Goal: Transaction & Acquisition: Purchase product/service

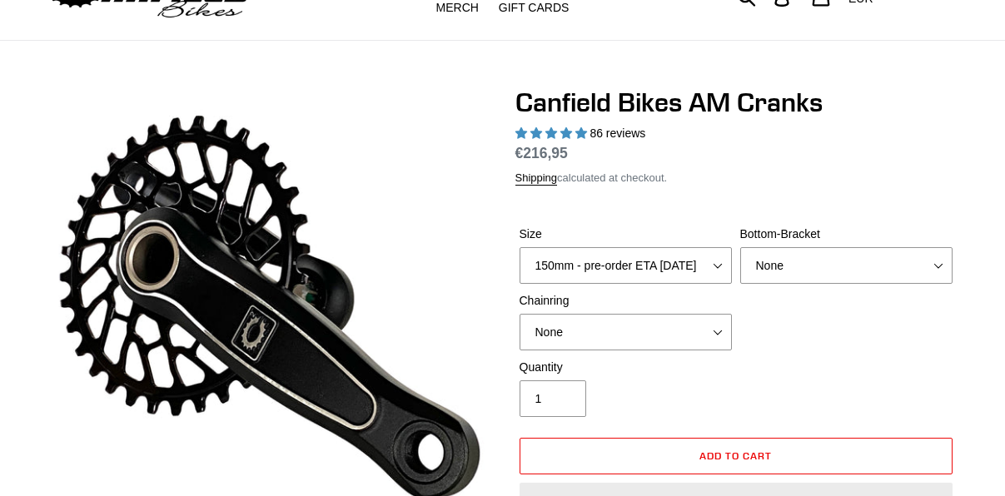
select select "highest-rating"
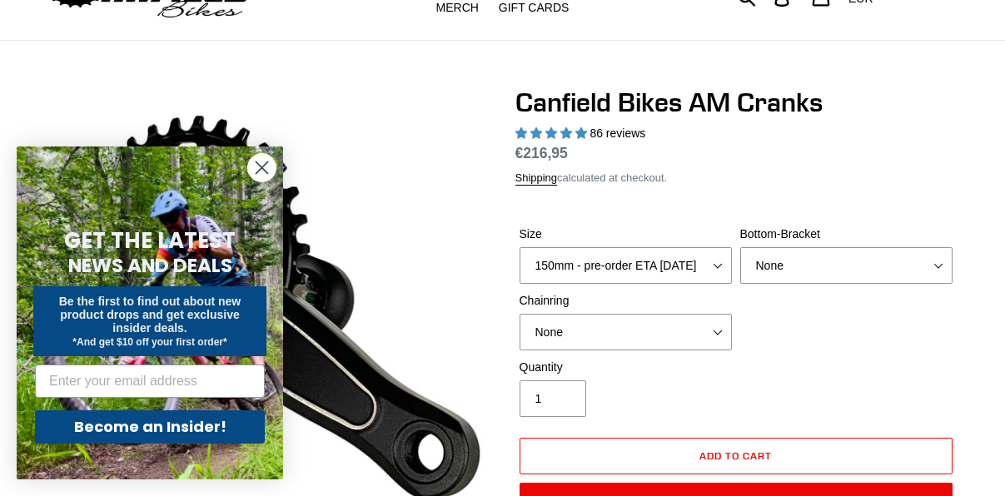
click at [258, 165] on icon "Close dialog" at bounding box center [263, 168] width 12 height 12
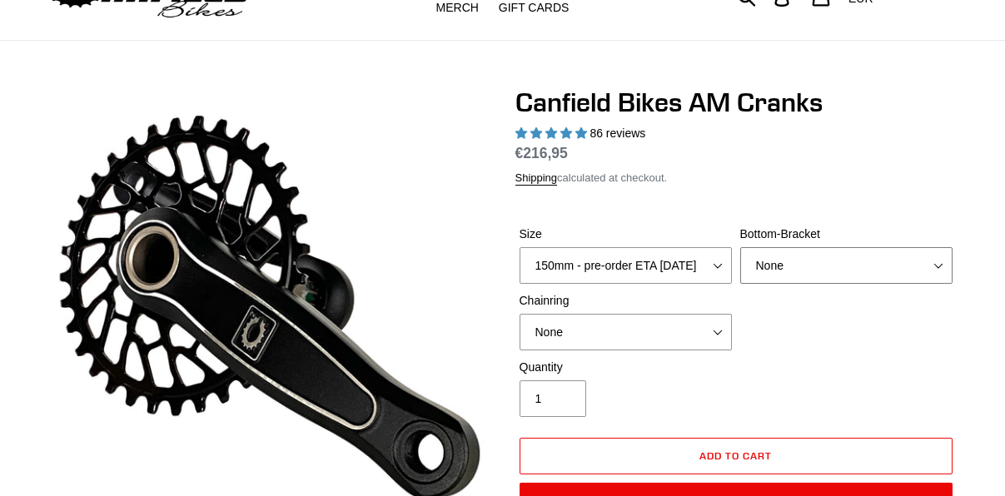
click at [944, 266] on select "None BSA Threaded 68/73mm Press Fit PF92" at bounding box center [846, 265] width 212 height 37
click at [718, 331] on select "None 30t Round (Boost 148) 30t Oval (Boost 148) 32t Round (Boost 148) 32t Oval …" at bounding box center [626, 332] width 212 height 37
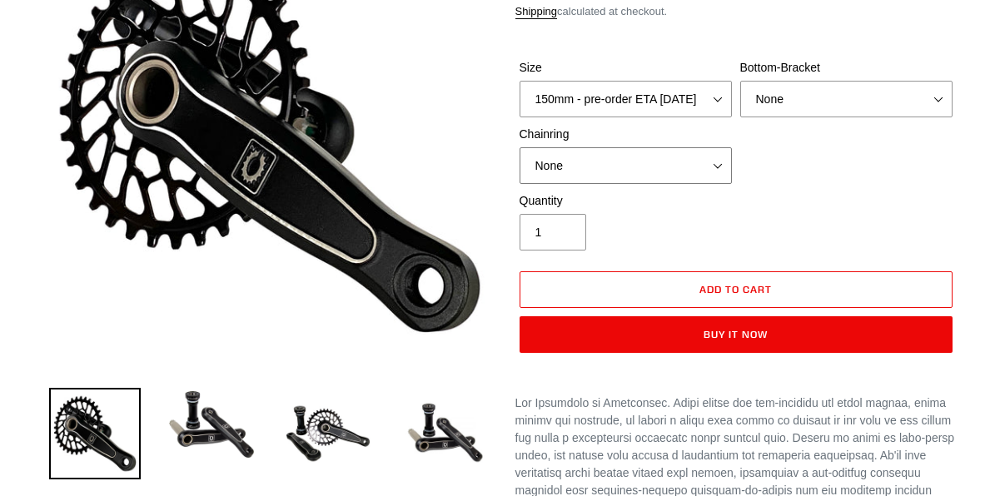
click at [717, 166] on select "None 30t Round (Boost 148) 30t Oval (Boost 148) 32t Round (Boost 148) 32t Oval …" at bounding box center [626, 165] width 212 height 37
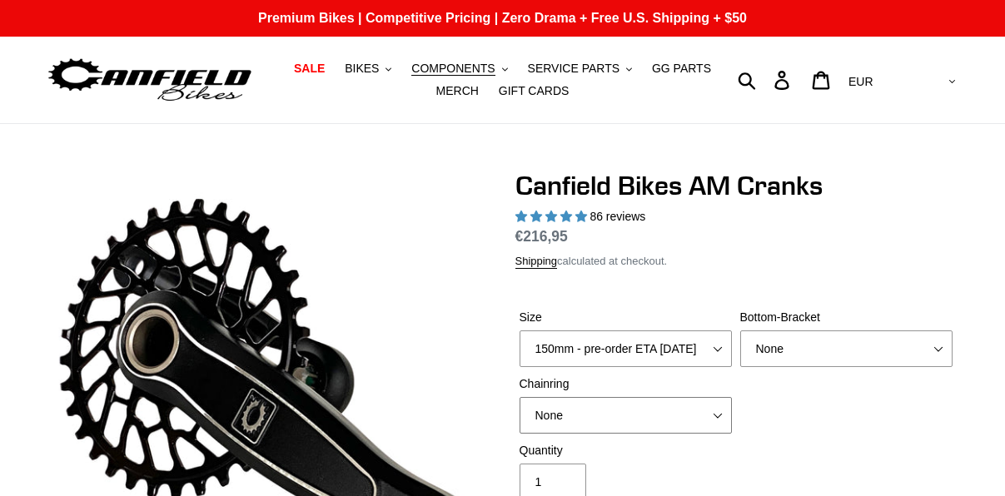
scroll to position [167, 0]
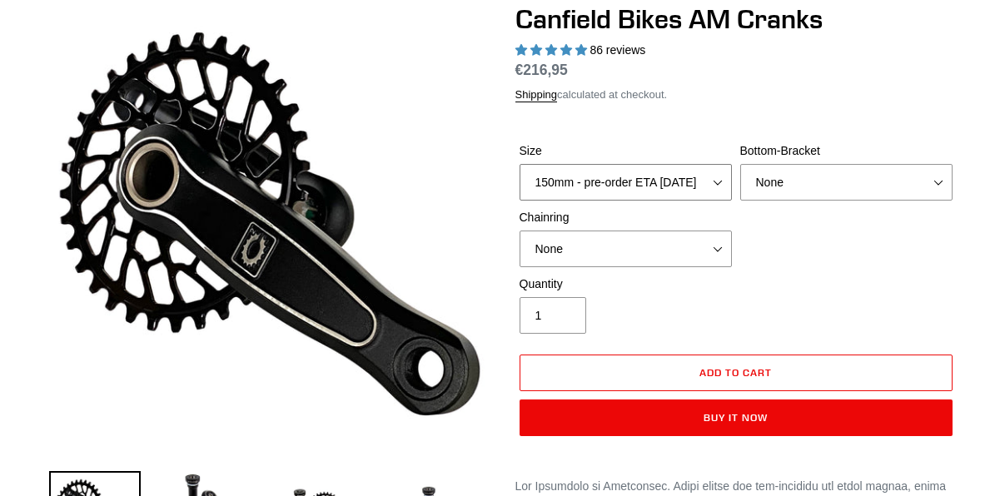
click at [707, 183] on select "150mm - pre-order ETA 9/30/25 155mm - pre-order ETA 9/30/25 160mm - pre-order E…" at bounding box center [626, 182] width 212 height 37
click at [827, 225] on div "Size 150mm - pre-order ETA 9/30/25 155mm - pre-order ETA 9/30/25 160mm - pre-or…" at bounding box center [736, 208] width 441 height 133
click at [813, 190] on select "None BSA Threaded 68/73mm Press Fit PF92" at bounding box center [846, 182] width 212 height 37
click at [813, 110] on div "Canfield Bikes AM Cranks 86 reviews Regular price €216,95 Sale price €216,95 On…" at bounding box center [736, 228] width 441 height 450
click at [717, 252] on select "None 30t Round (Boost 148) 30t Oval (Boost 148) 32t Round (Boost 148) 32t Oval …" at bounding box center [626, 249] width 212 height 37
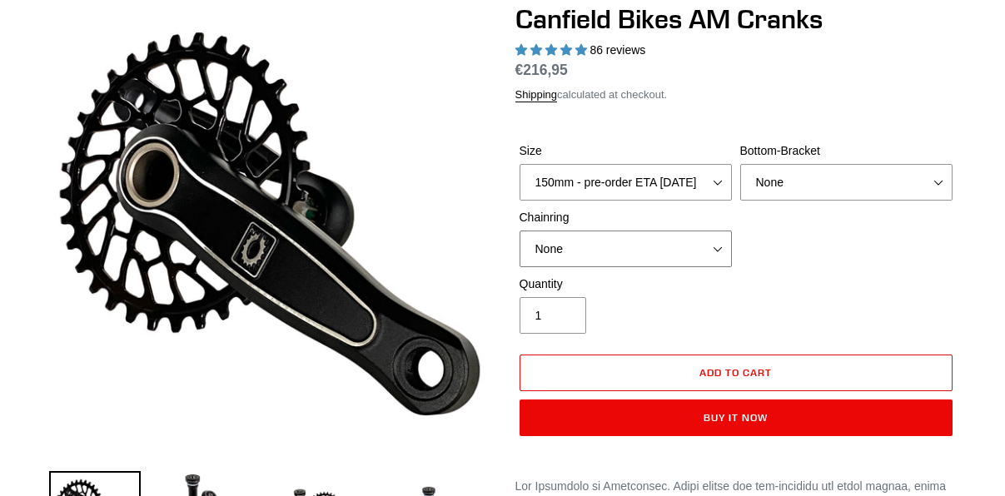
select select "32t Round (Boost 148)"
click at [520, 231] on select "None 30t Round (Boost 148) 30t Oval (Boost 148) 32t Round (Boost 148) 32t Oval …" at bounding box center [626, 249] width 212 height 37
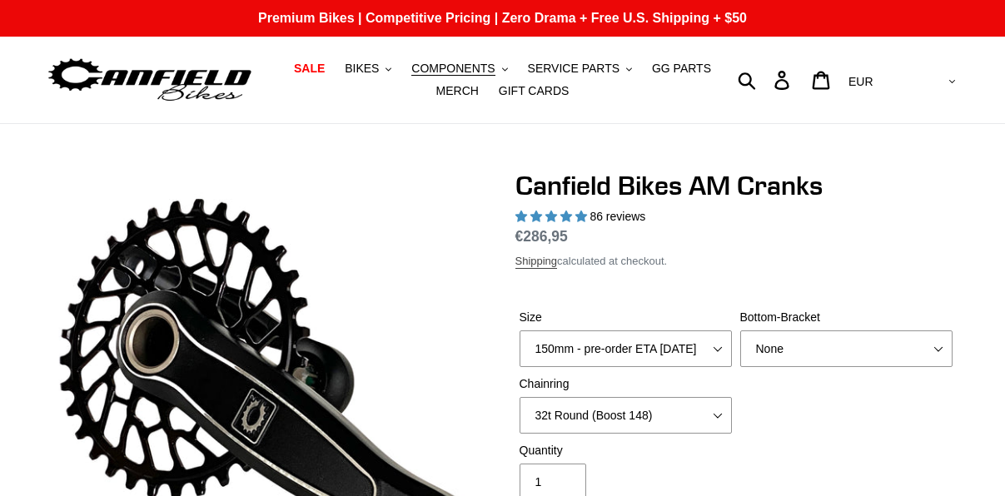
click at [535, 263] on link "Shipping" at bounding box center [537, 262] width 42 height 14
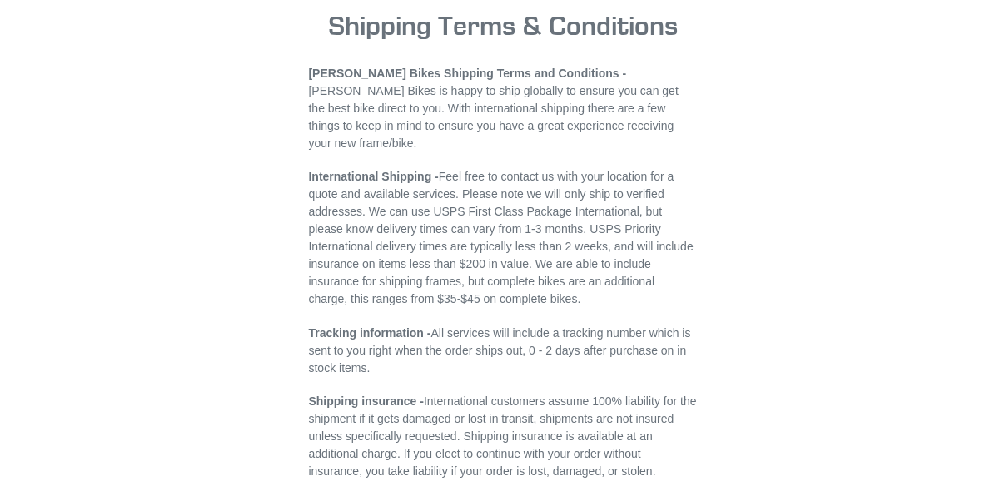
scroll to position [83, 0]
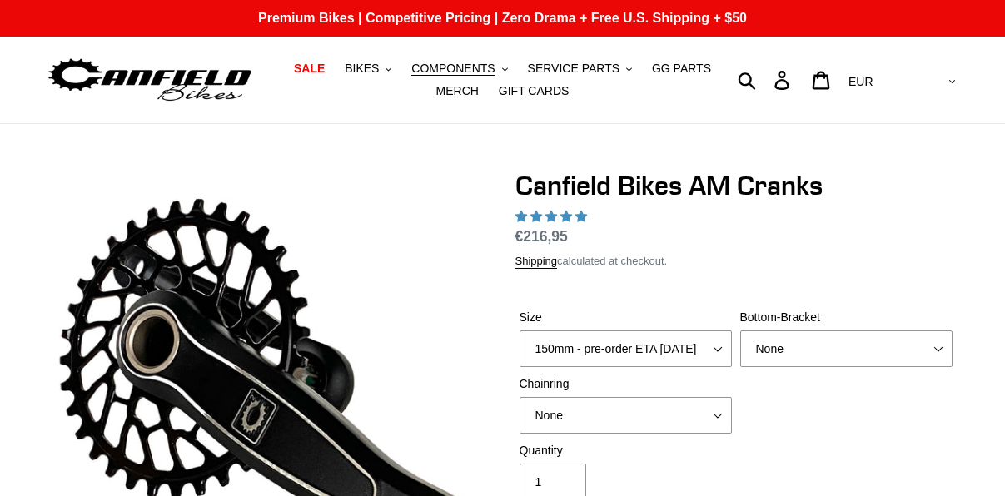
scroll to position [167, 0]
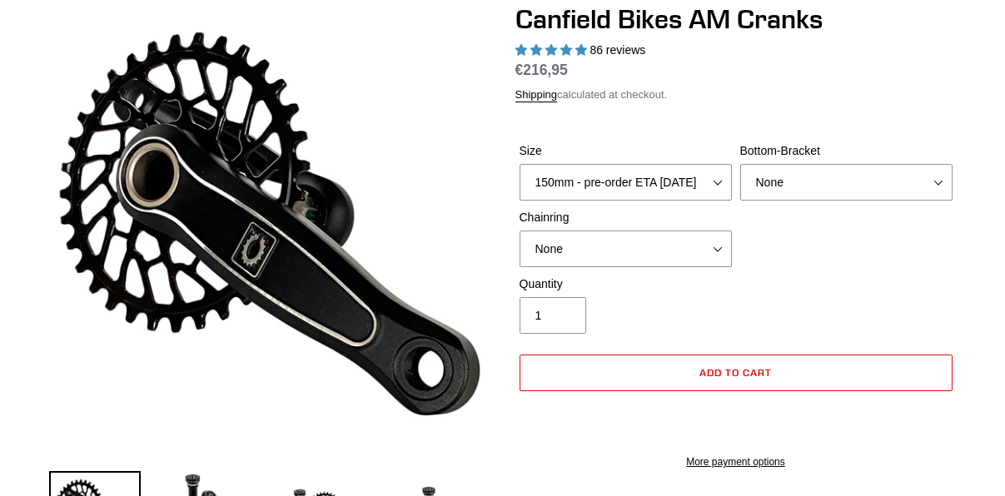
select select "highest-rating"
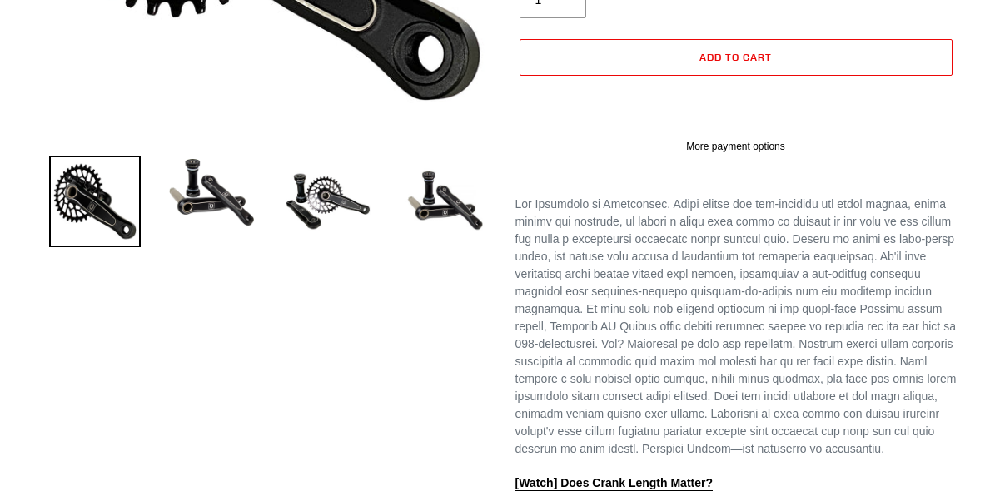
scroll to position [500, 0]
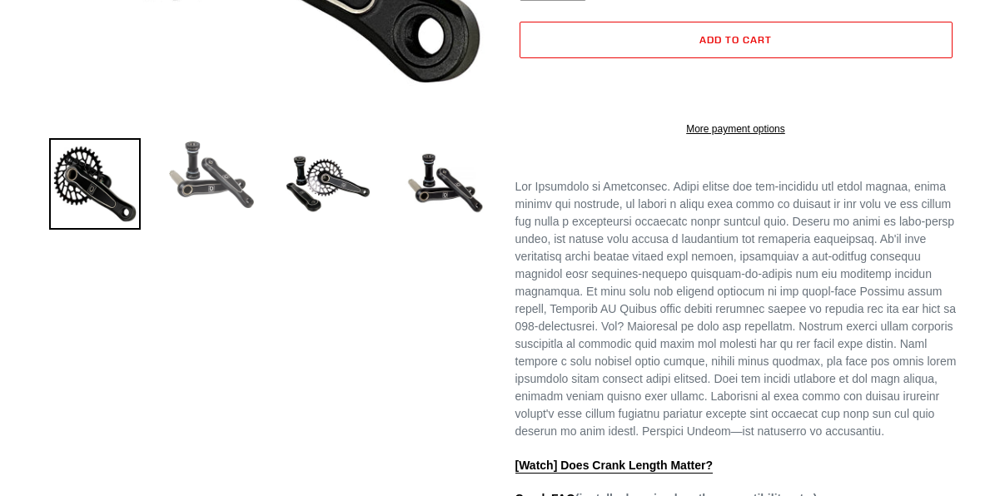
click at [199, 187] on img at bounding box center [212, 174] width 92 height 73
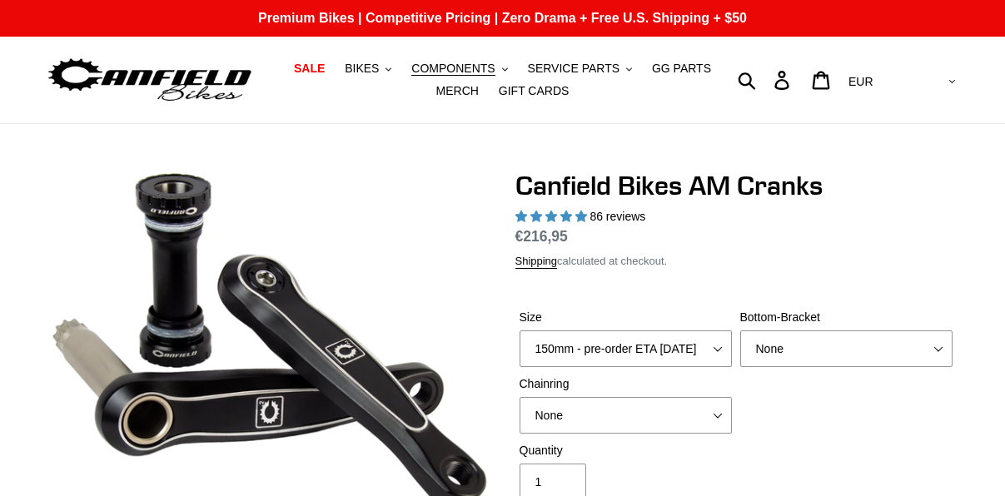
scroll to position [167, 0]
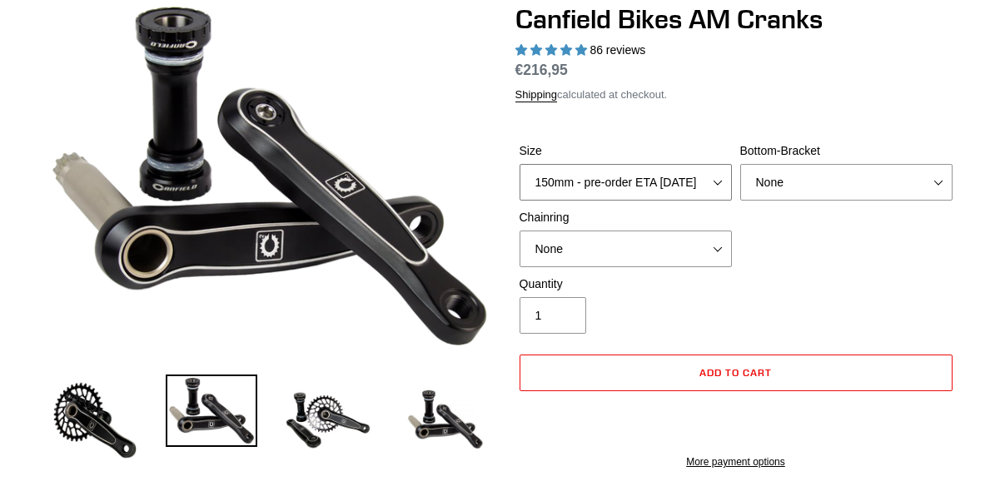
click at [716, 182] on select "150mm - pre-order ETA 9/30/25 155mm - pre-order ETA 9/30/25 160mm - pre-order E…" at bounding box center [626, 182] width 212 height 37
click at [820, 94] on div "Shipping calculated at checkout." at bounding box center [736, 95] width 441 height 17
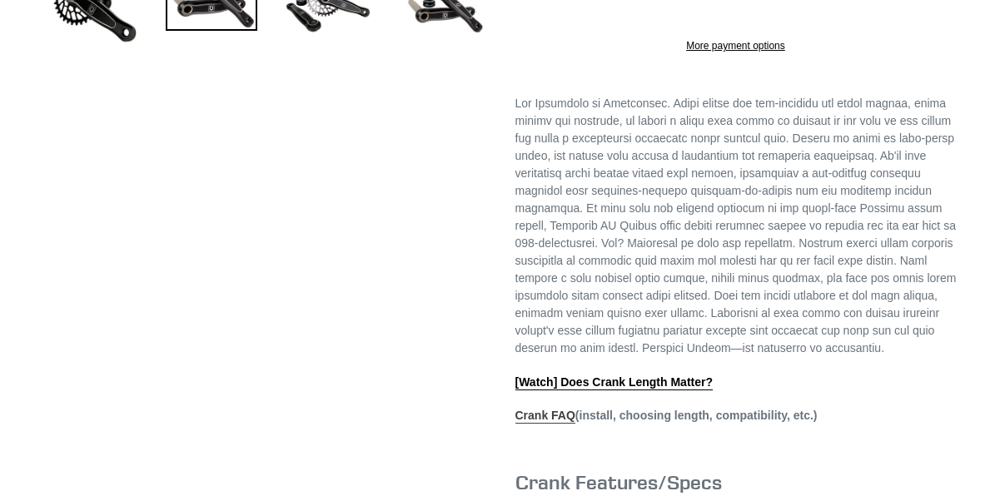
click at [550, 409] on link "Crank FAQ" at bounding box center [546, 416] width 60 height 15
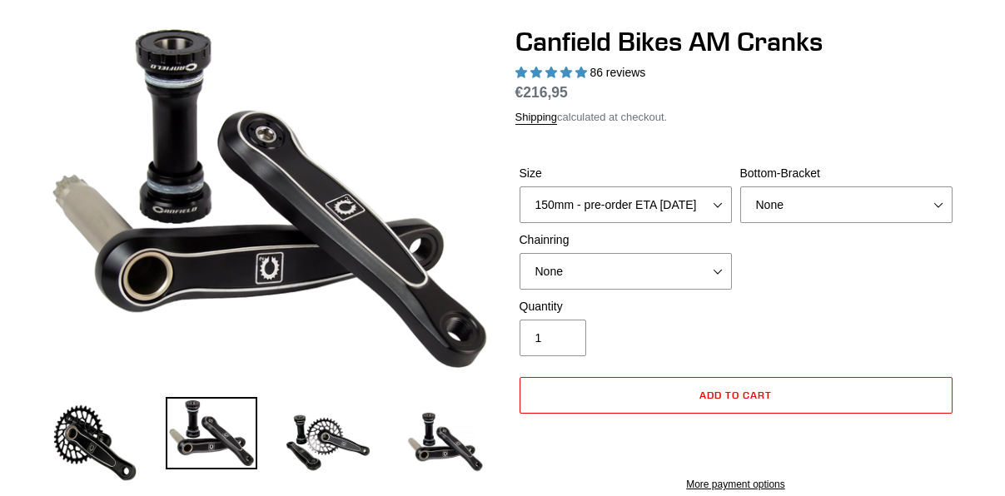
scroll to position [0, 0]
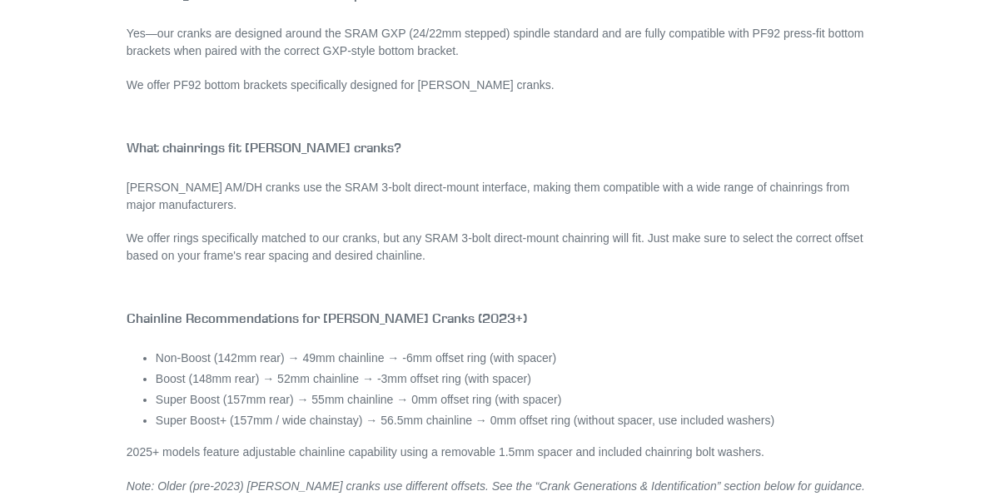
scroll to position [2082, 0]
